Goal: Navigation & Orientation: Find specific page/section

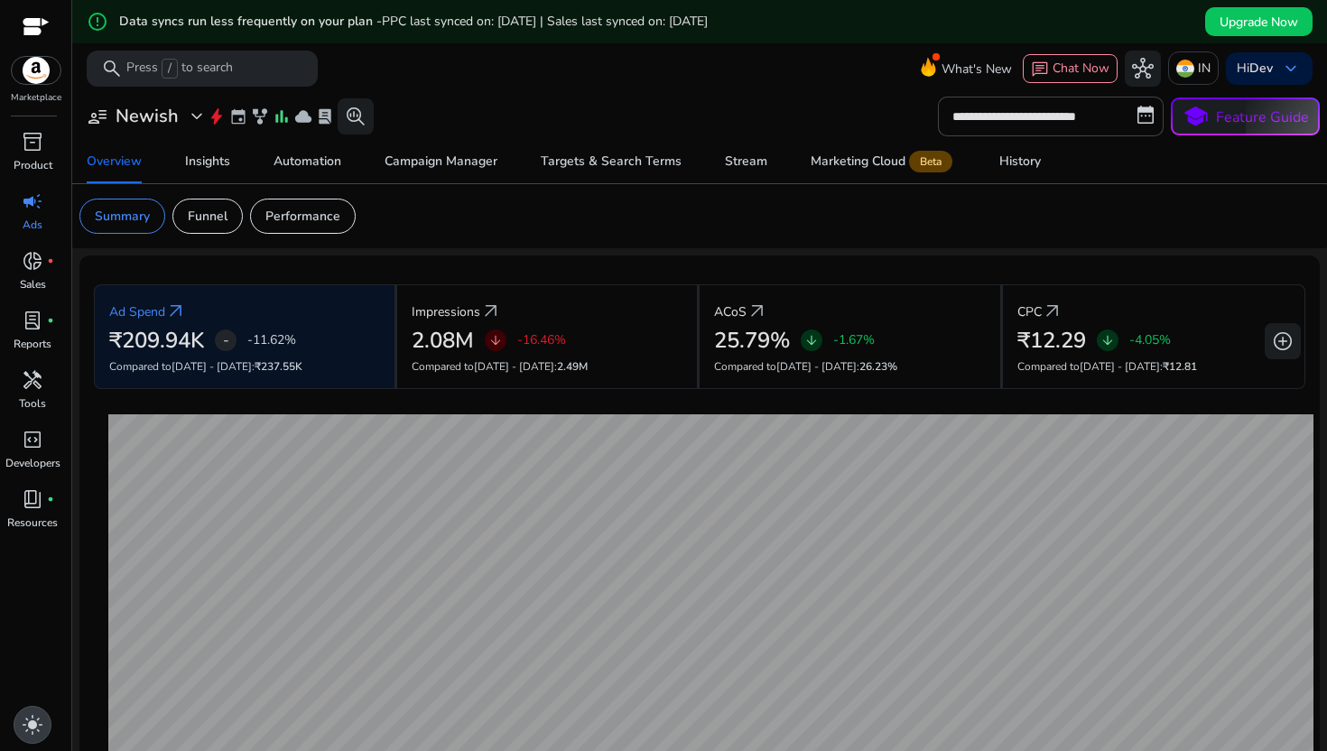
click at [29, 710] on div "light_mode" at bounding box center [33, 725] width 38 height 38
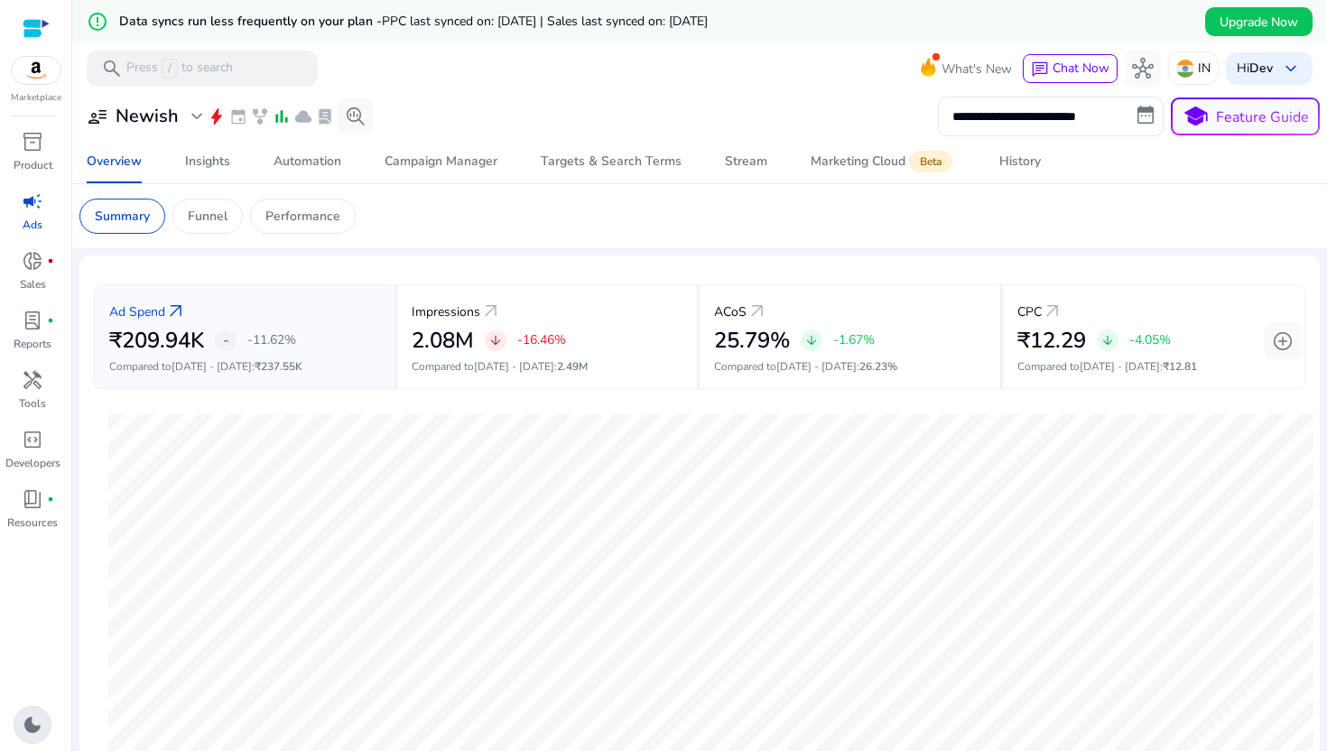
click at [32, 718] on span "dark_mode" at bounding box center [33, 725] width 22 height 22
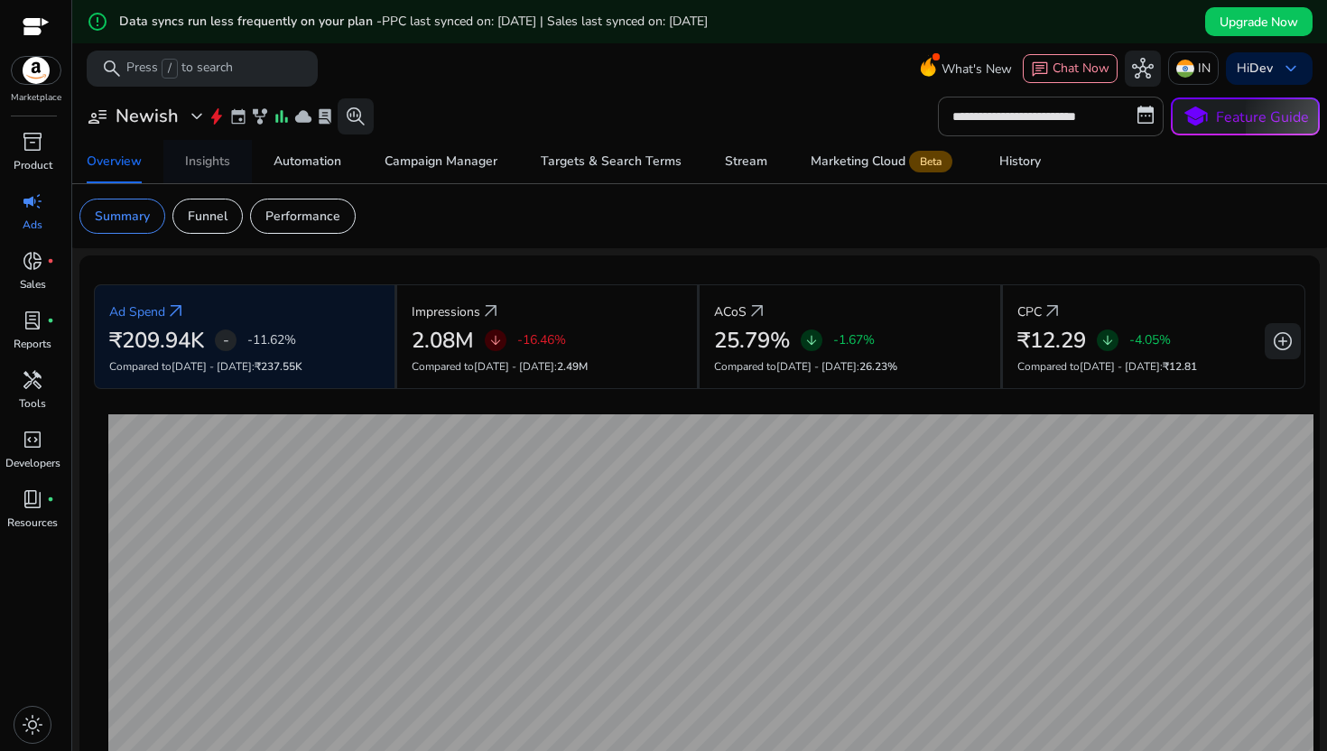
click at [201, 168] on div "Insights" at bounding box center [207, 161] width 45 height 13
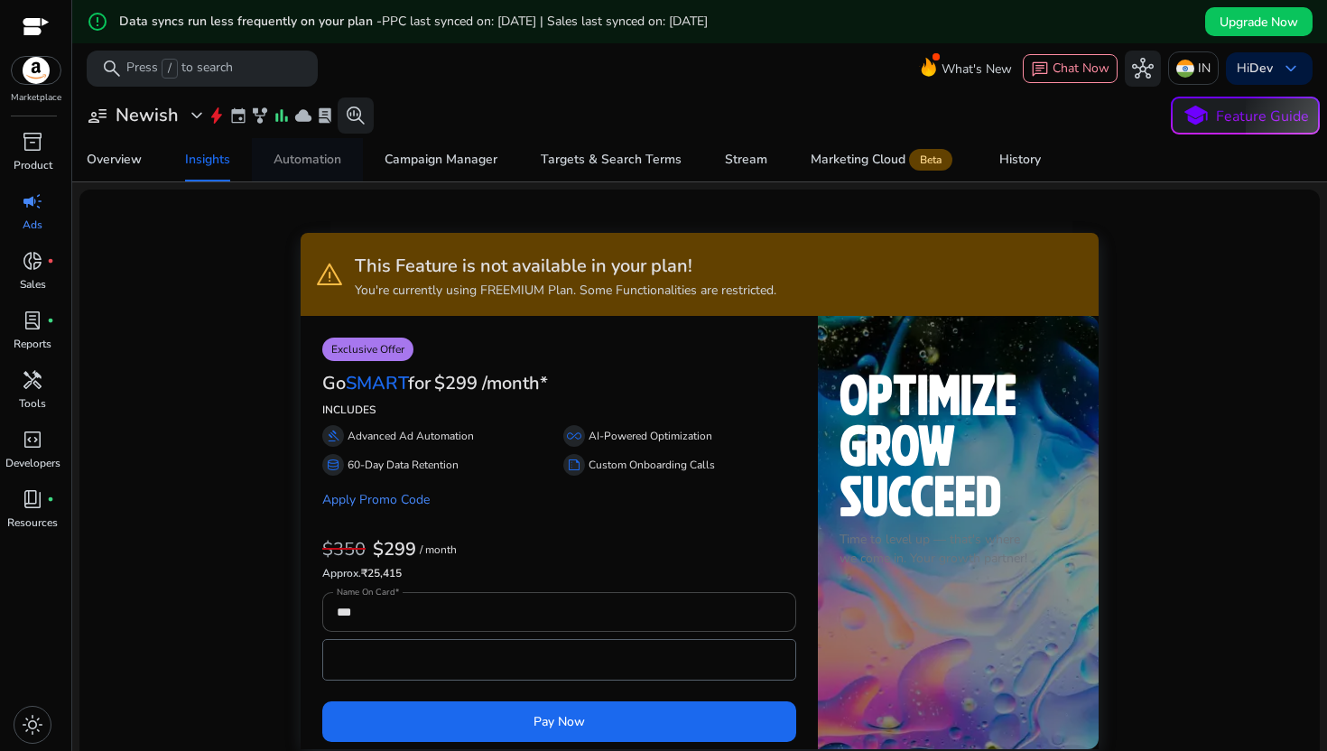
click at [278, 169] on span "Automation" at bounding box center [307, 159] width 68 height 43
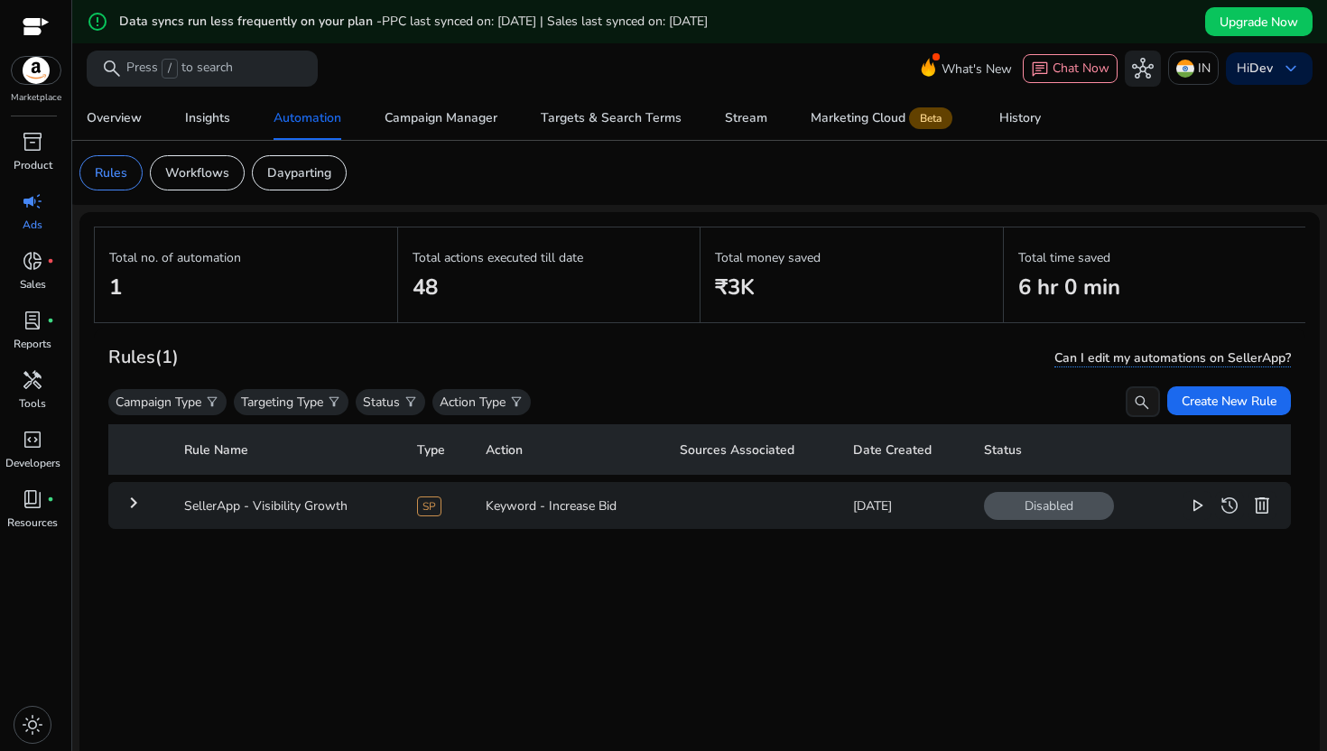
scroll to position [175, 0]
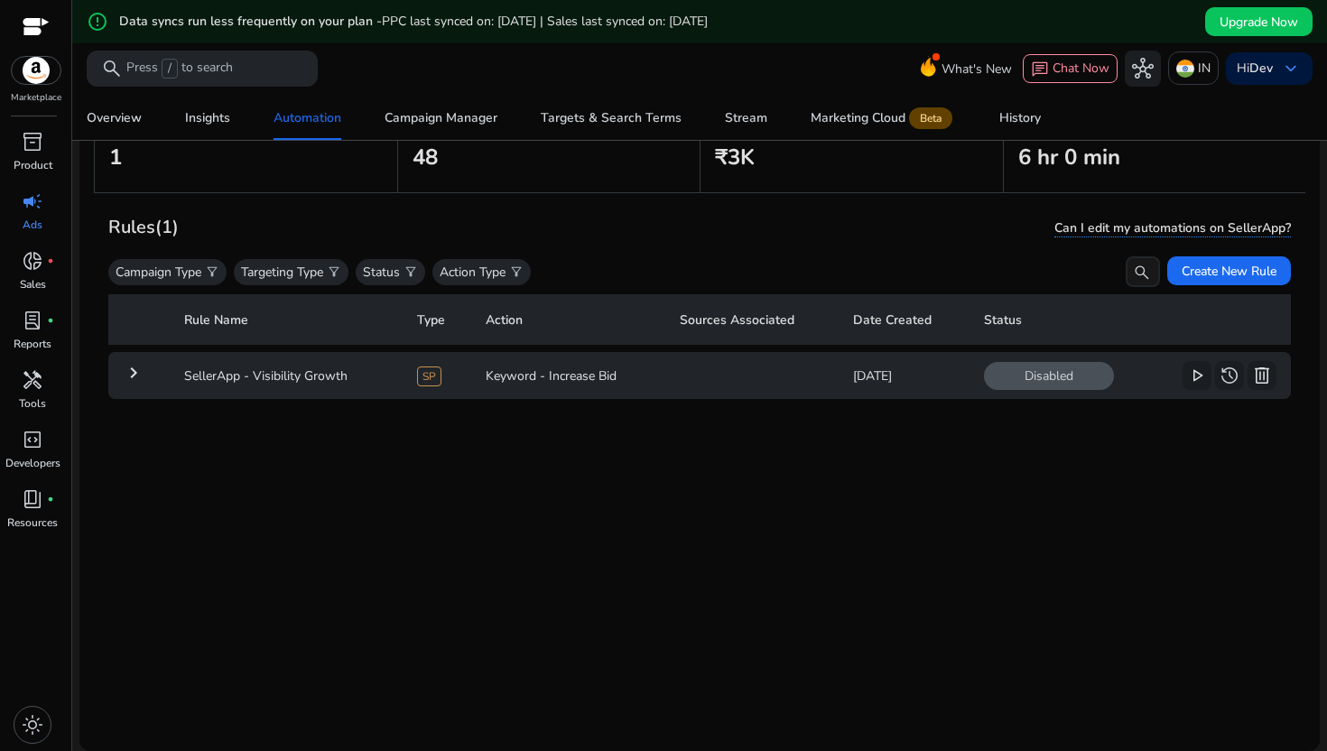
click at [141, 373] on mat-icon "keyboard_arrow_right" at bounding box center [134, 373] width 22 height 22
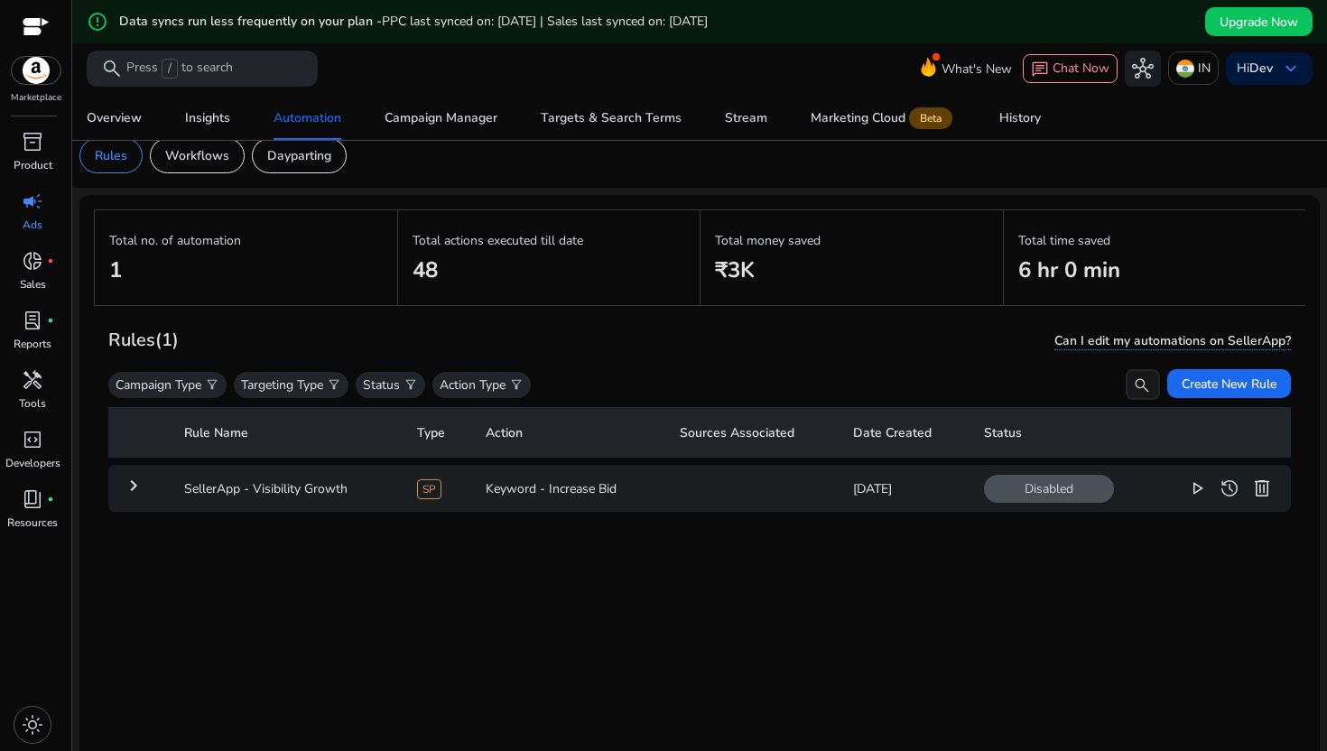
scroll to position [14, 0]
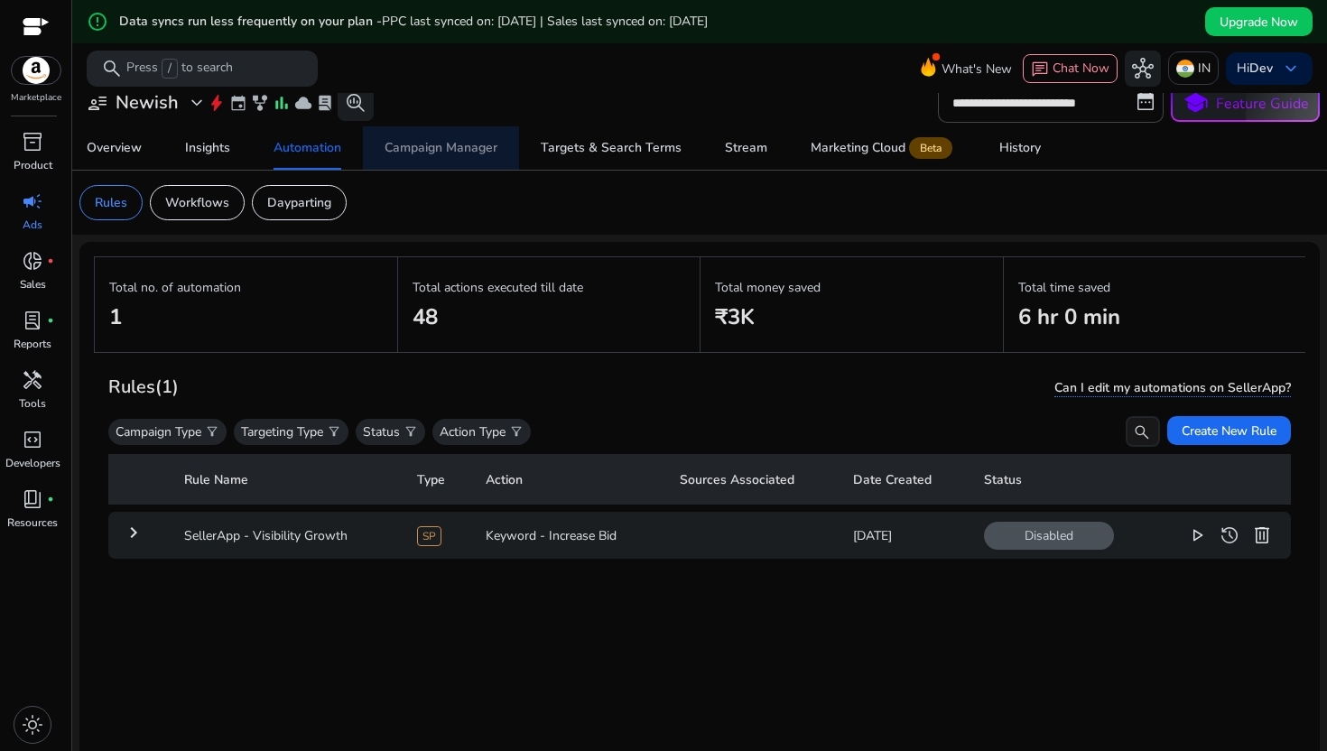
click at [445, 162] on span "Campaign Manager" at bounding box center [440, 147] width 113 height 43
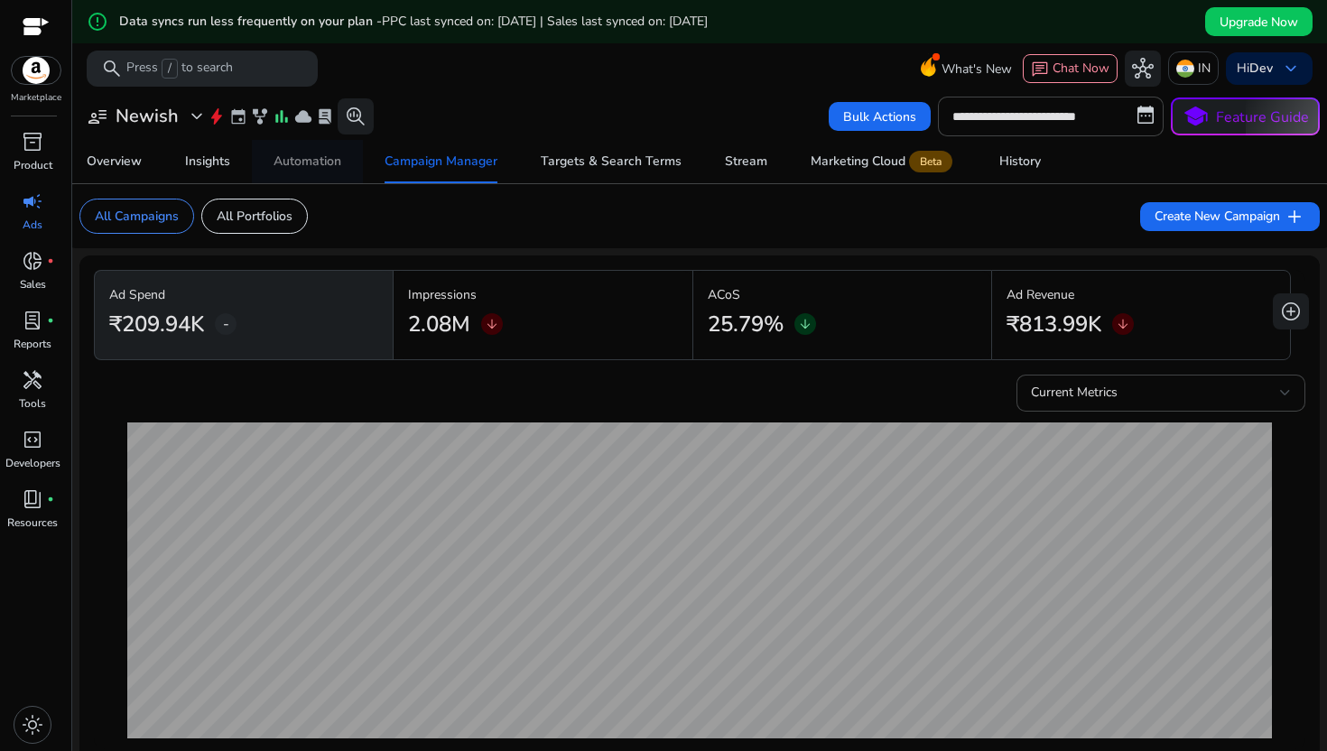
click at [296, 175] on span "Automation" at bounding box center [307, 161] width 68 height 43
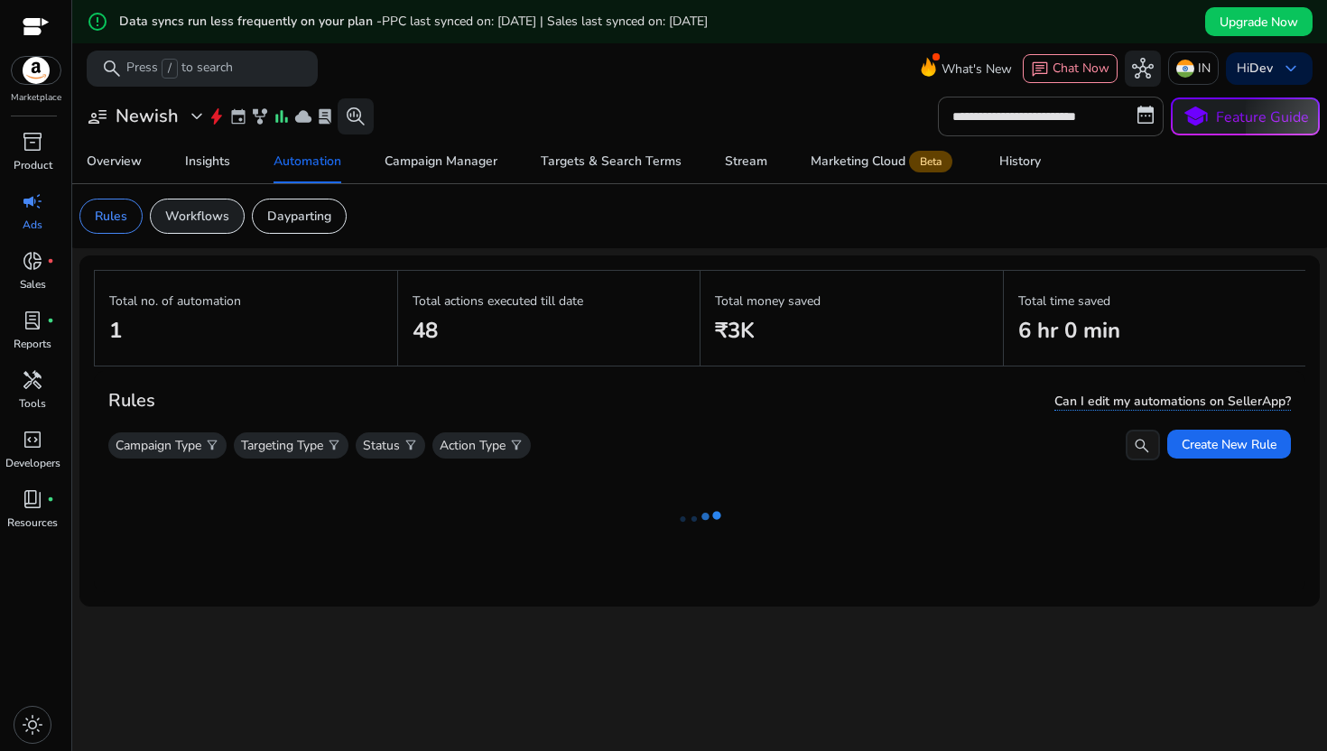
click at [217, 212] on p "Workflows" at bounding box center [197, 216] width 64 height 19
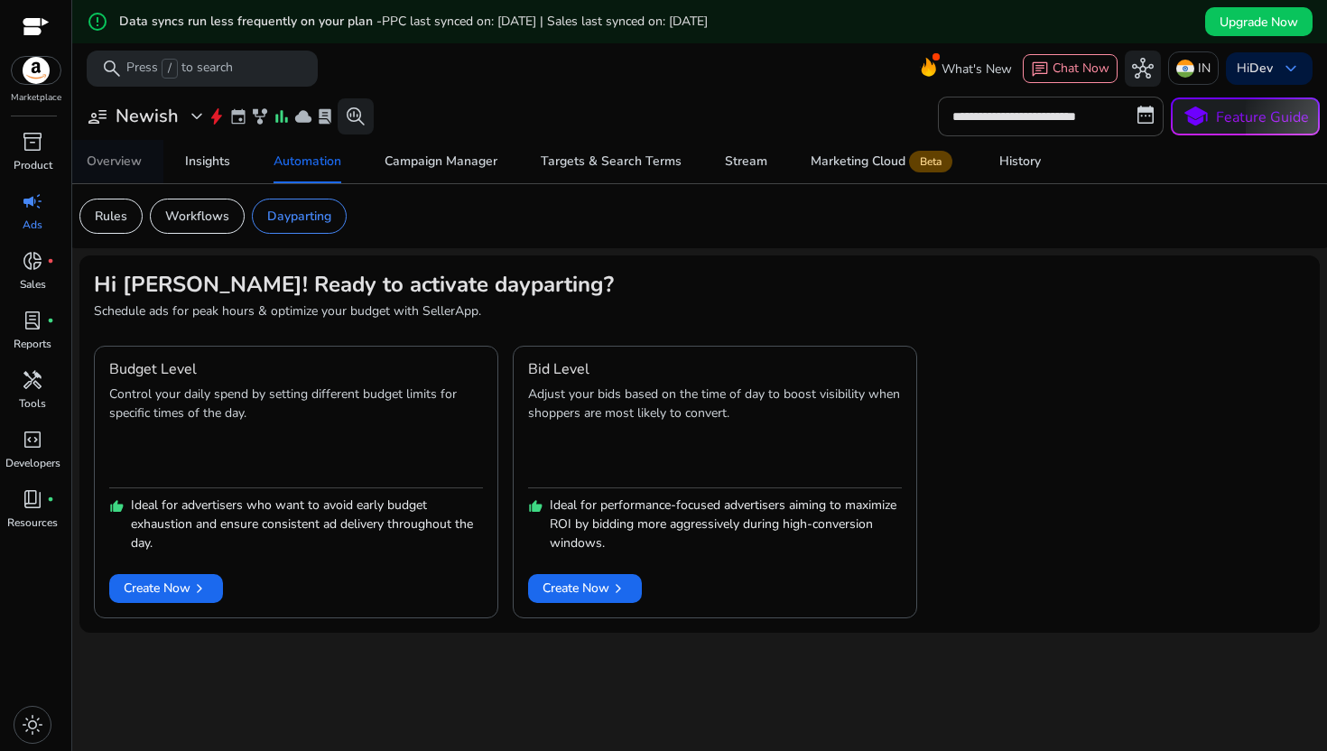
click at [132, 160] on div "Overview" at bounding box center [114, 161] width 55 height 13
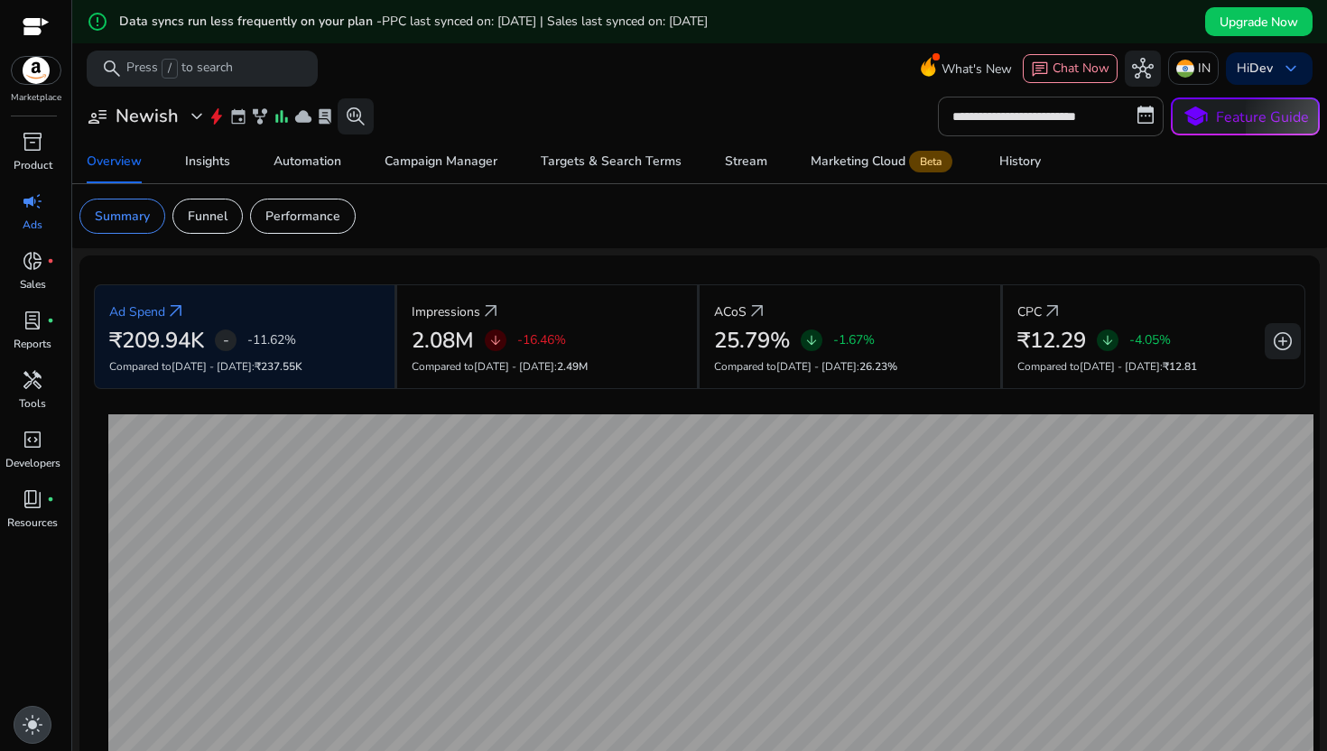
click at [32, 721] on span "light_mode" at bounding box center [33, 725] width 22 height 22
